Goal: Find specific page/section

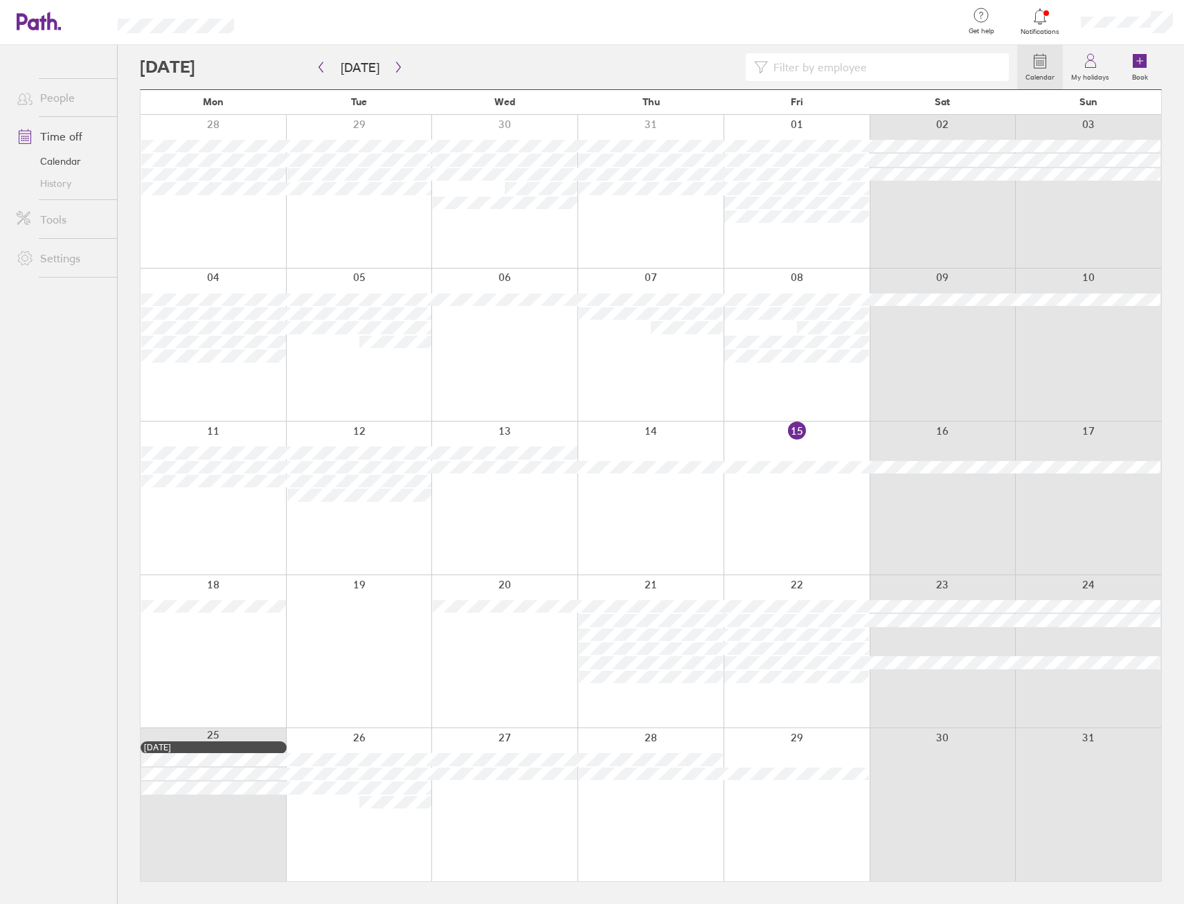
click at [1034, 25] on div at bounding box center [1040, 16] width 45 height 19
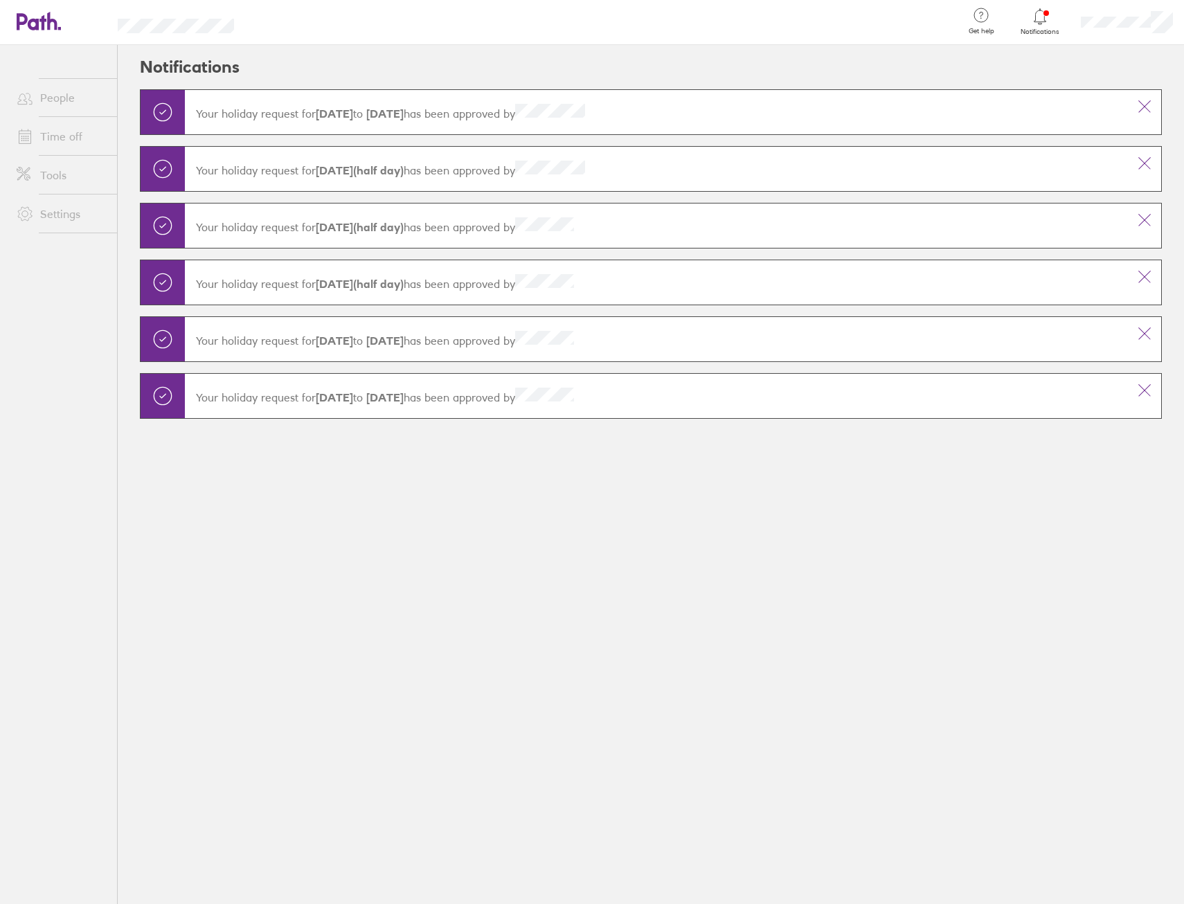
click at [1034, 25] on div at bounding box center [1040, 16] width 45 height 19
click at [1150, 110] on icon at bounding box center [1144, 106] width 17 height 17
click at [1045, 9] on icon at bounding box center [1039, 16] width 17 height 17
